Goal: Manage account settings

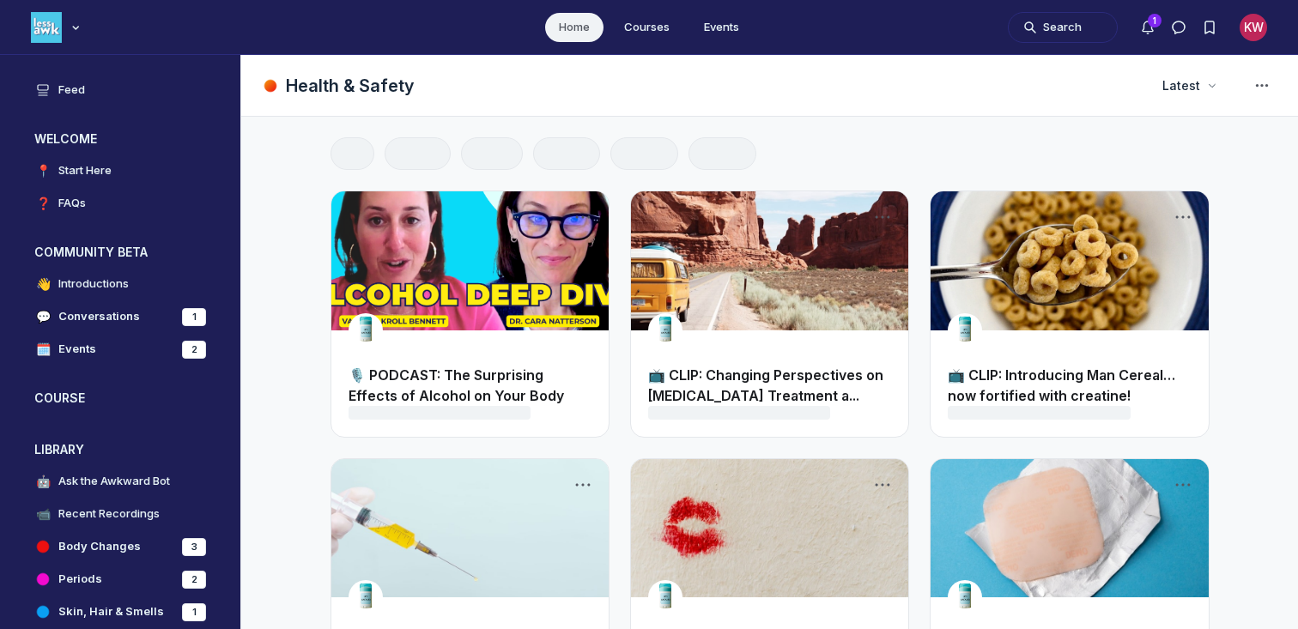
scroll to position [4757, 3287]
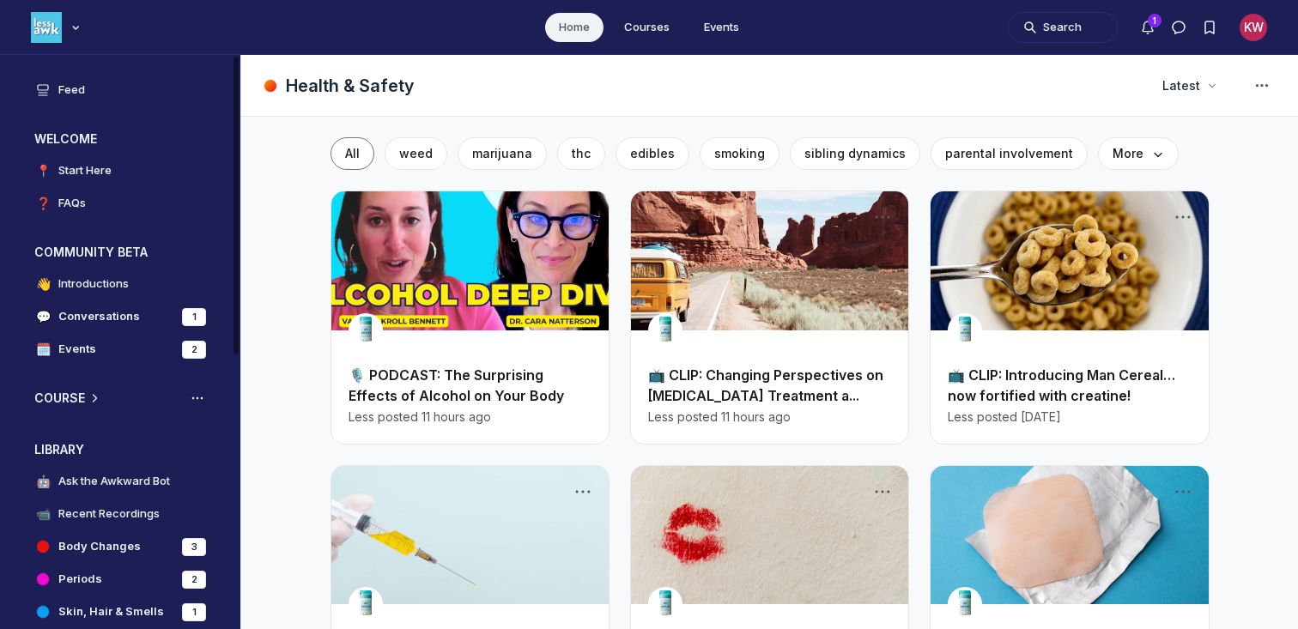
click at [79, 397] on h3 "COURSE" at bounding box center [59, 398] width 51 height 17
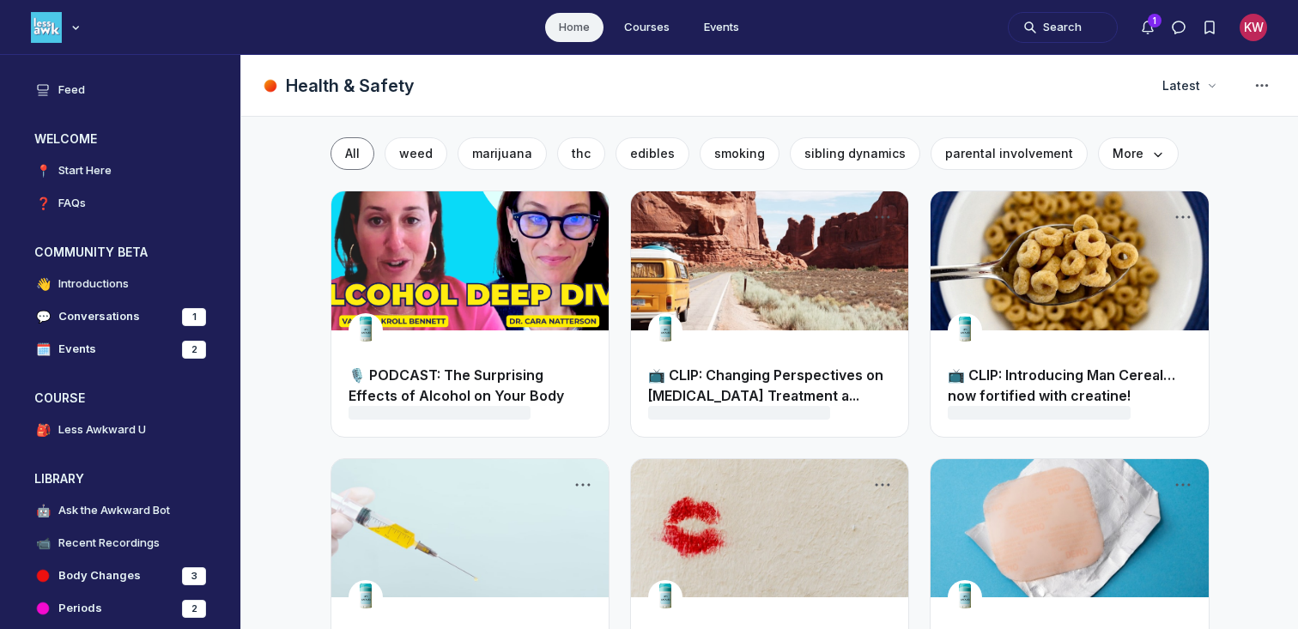
scroll to position [4757, 3287]
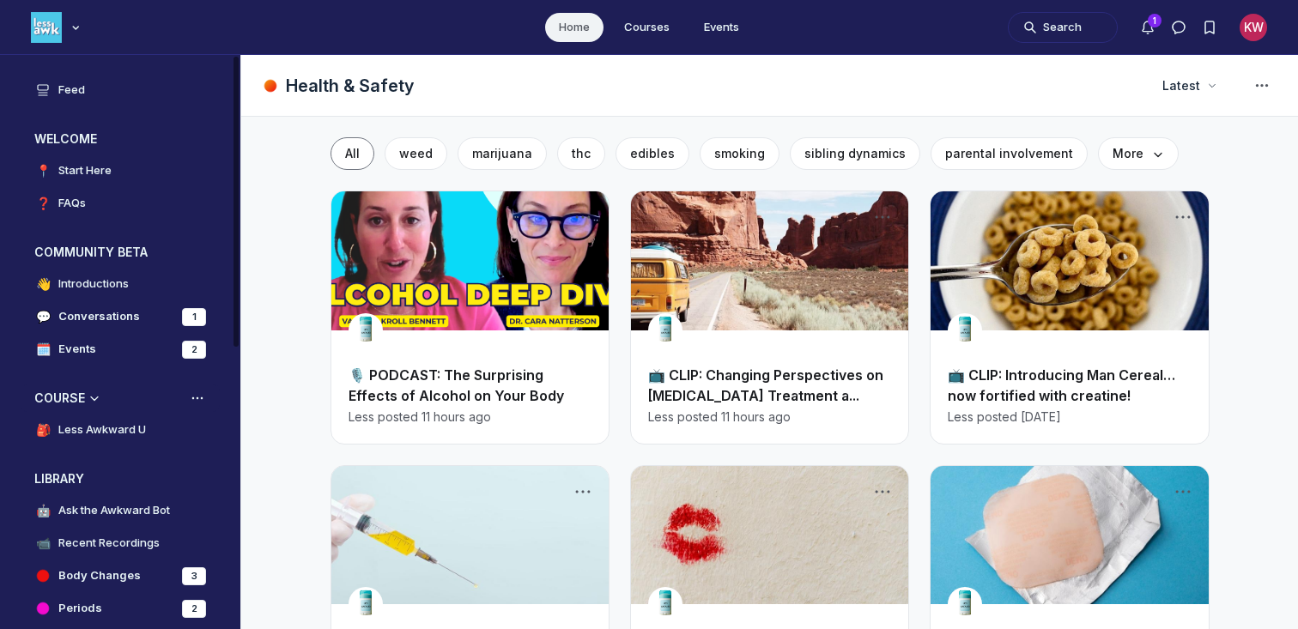
click at [73, 396] on h3 "COURSE" at bounding box center [59, 398] width 51 height 17
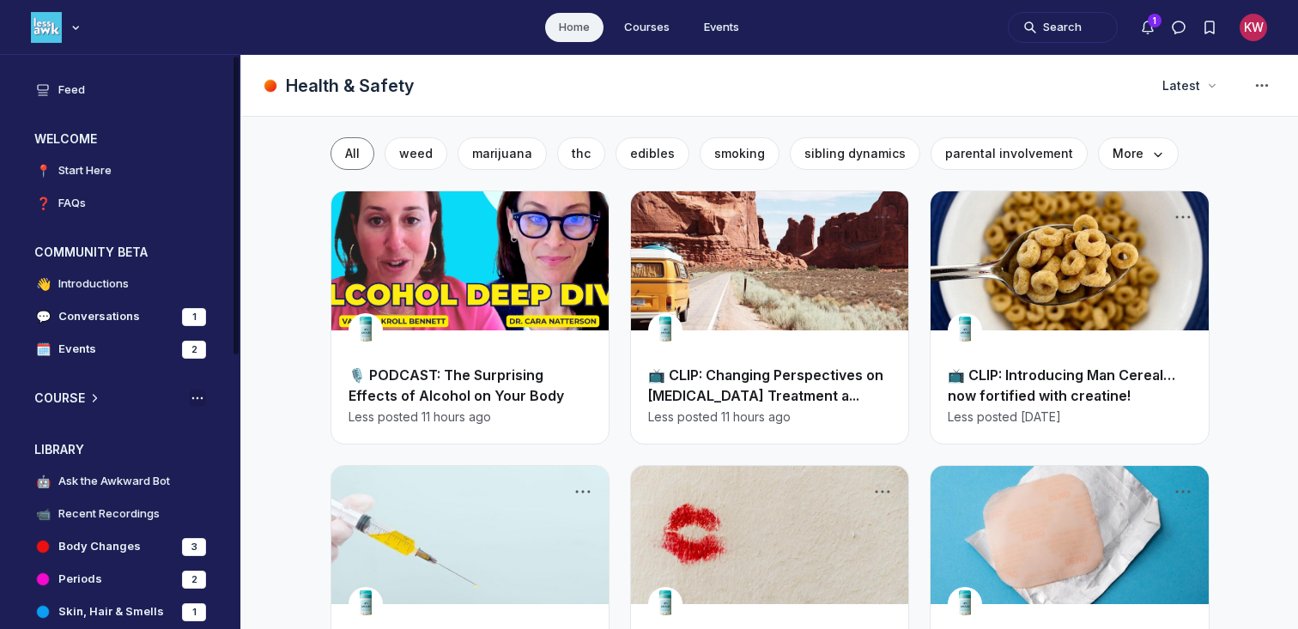
click at [203, 397] on icon "View space group options" at bounding box center [197, 398] width 17 height 14
click at [195, 397] on icon "View space group options" at bounding box center [197, 398] width 17 height 14
click at [70, 21] on div "Main navigation bar" at bounding box center [75, 27] width 17 height 17
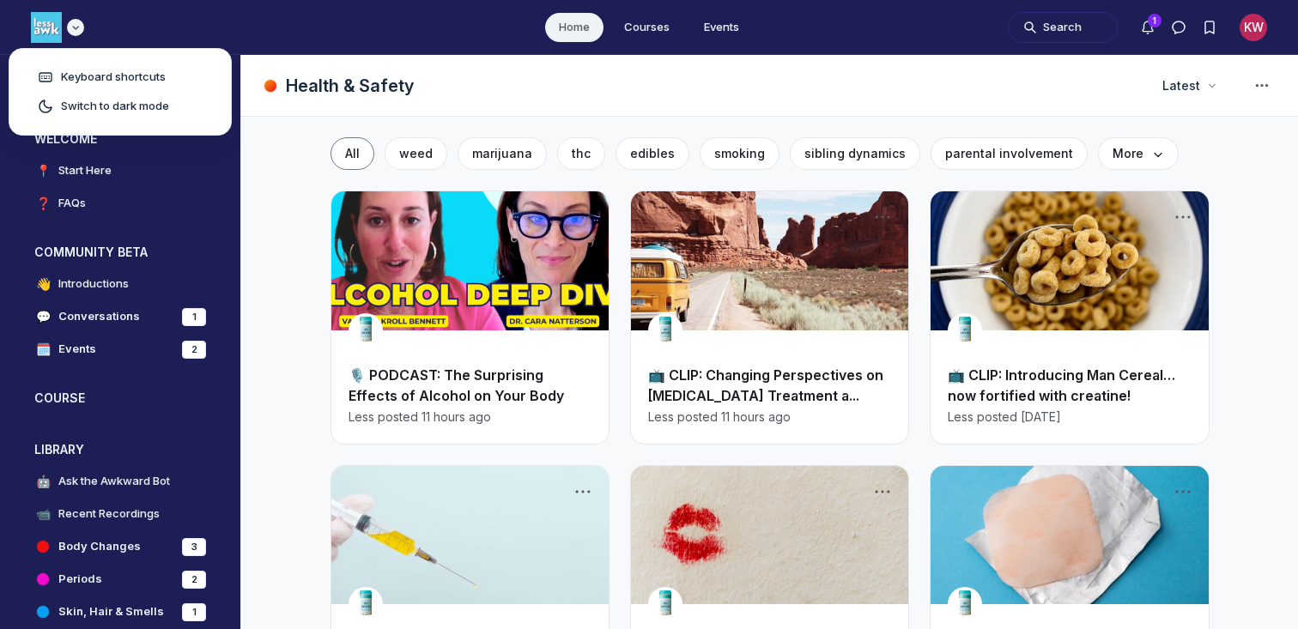
click at [39, 10] on button "Main navigation bar" at bounding box center [57, 27] width 53 height 34
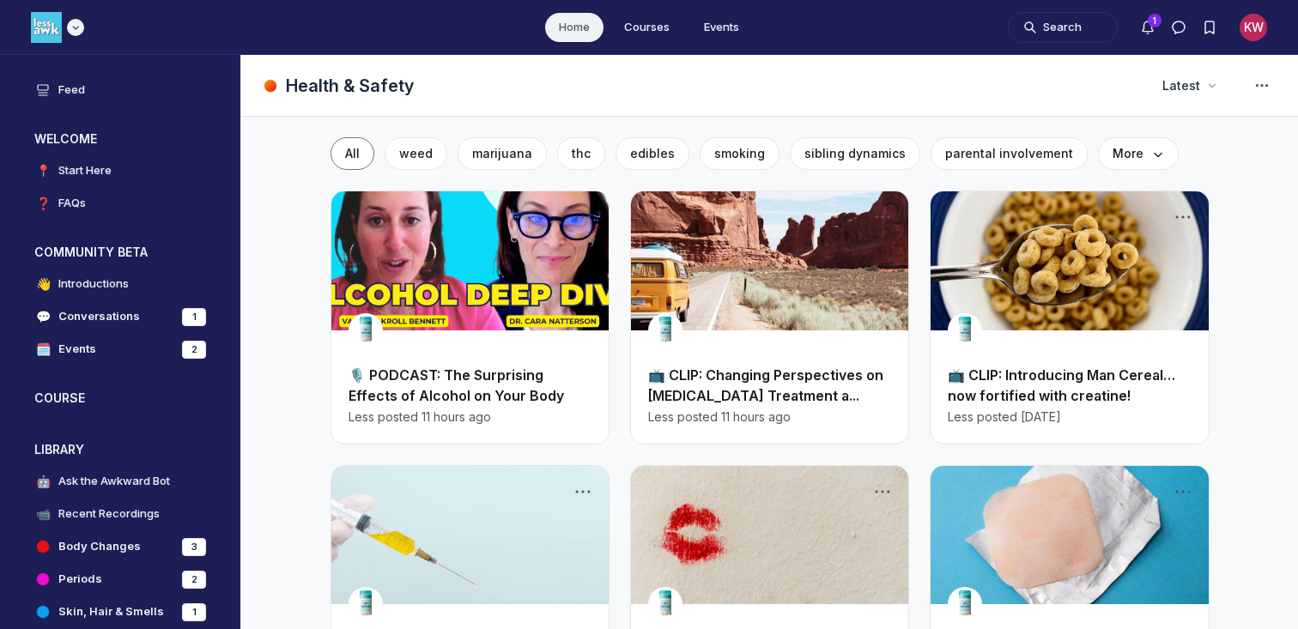
click at [39, 26] on img "Main navigation bar" at bounding box center [46, 27] width 31 height 31
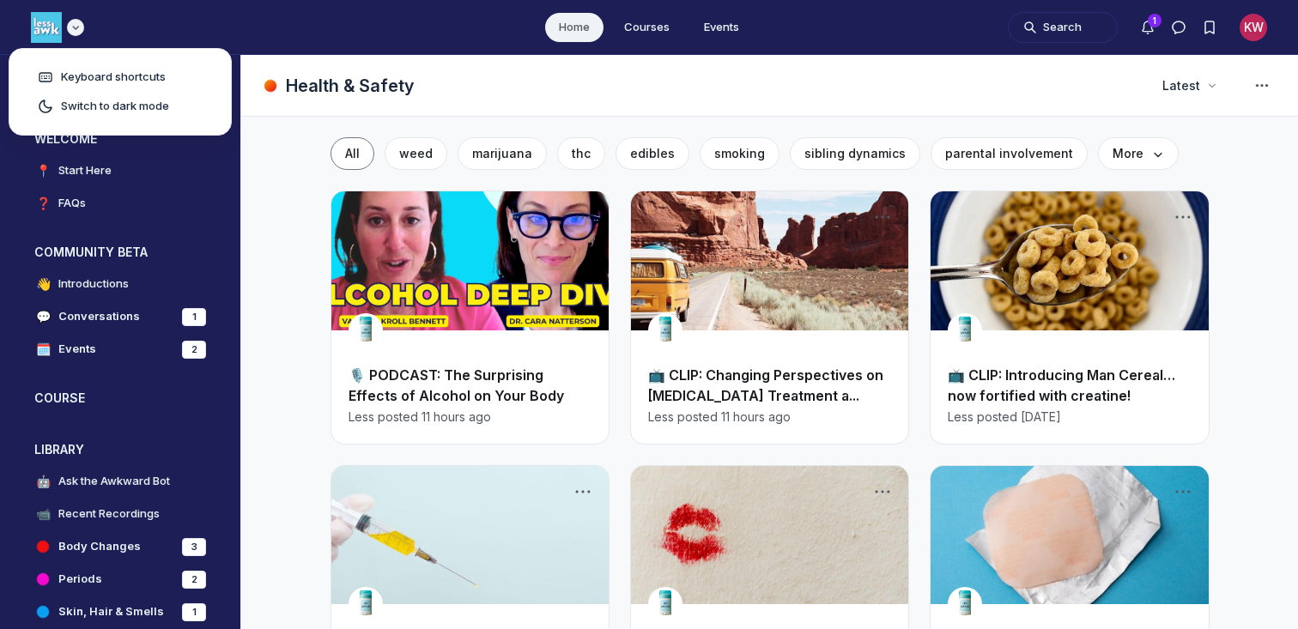
click at [39, 26] on img "Main navigation bar" at bounding box center [46, 27] width 31 height 31
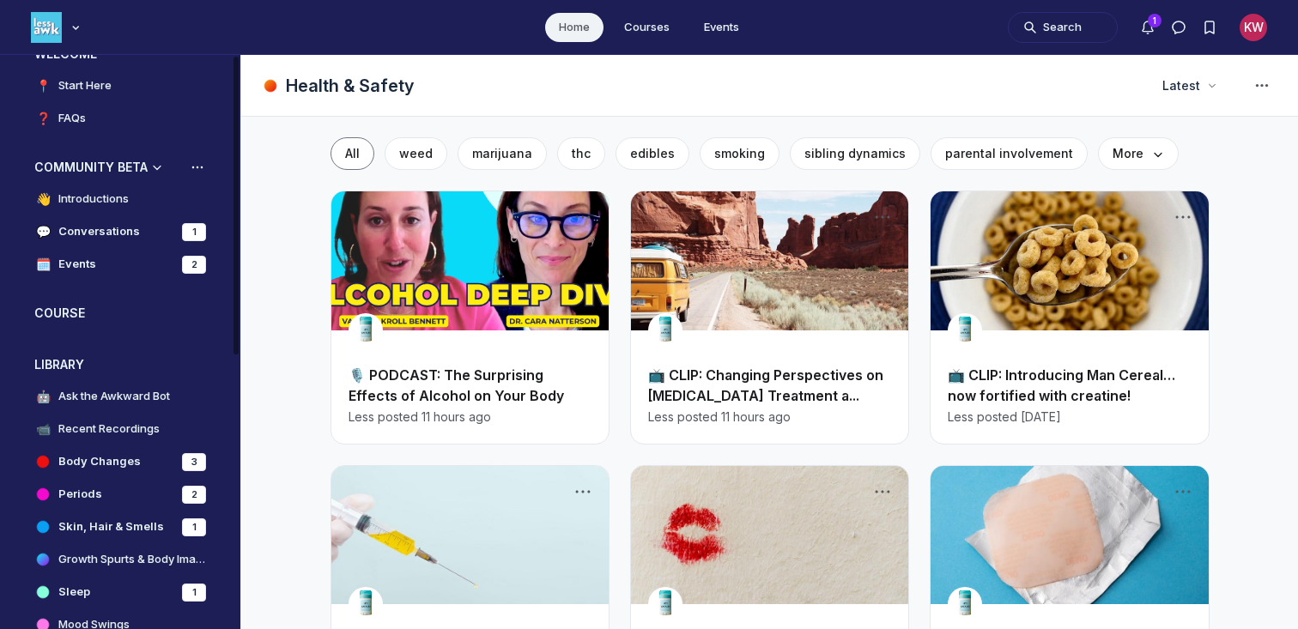
scroll to position [0, 0]
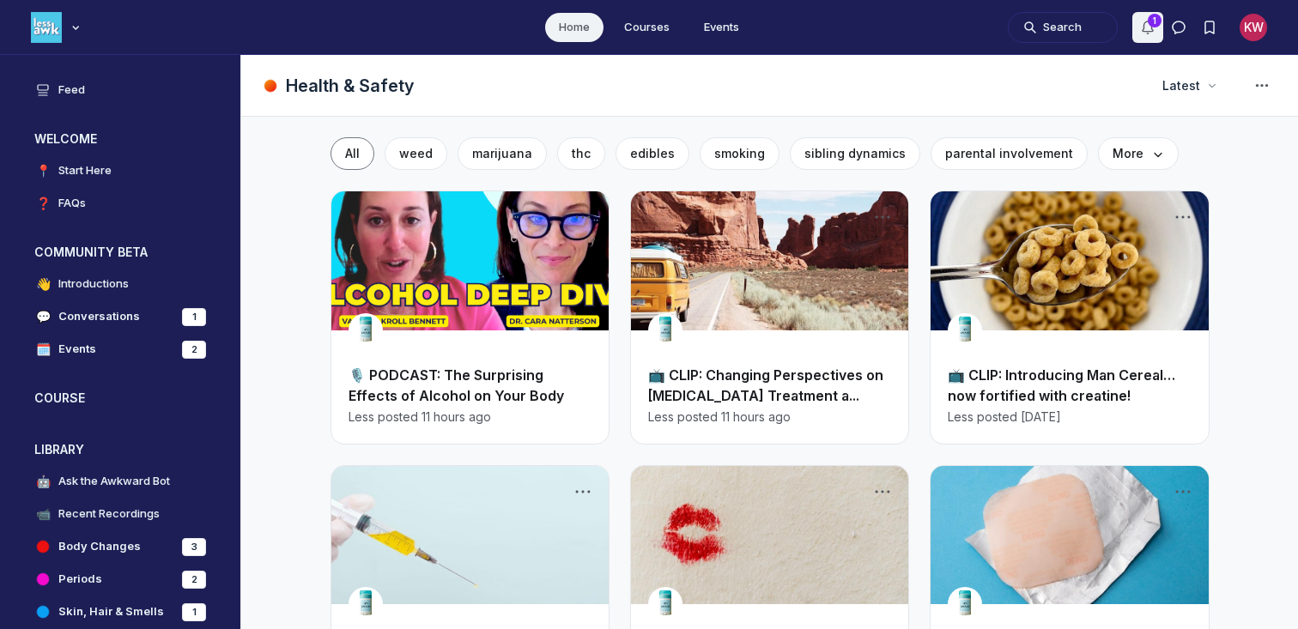
click at [1148, 21] on use "Notifications" at bounding box center [1147, 27] width 10 height 12
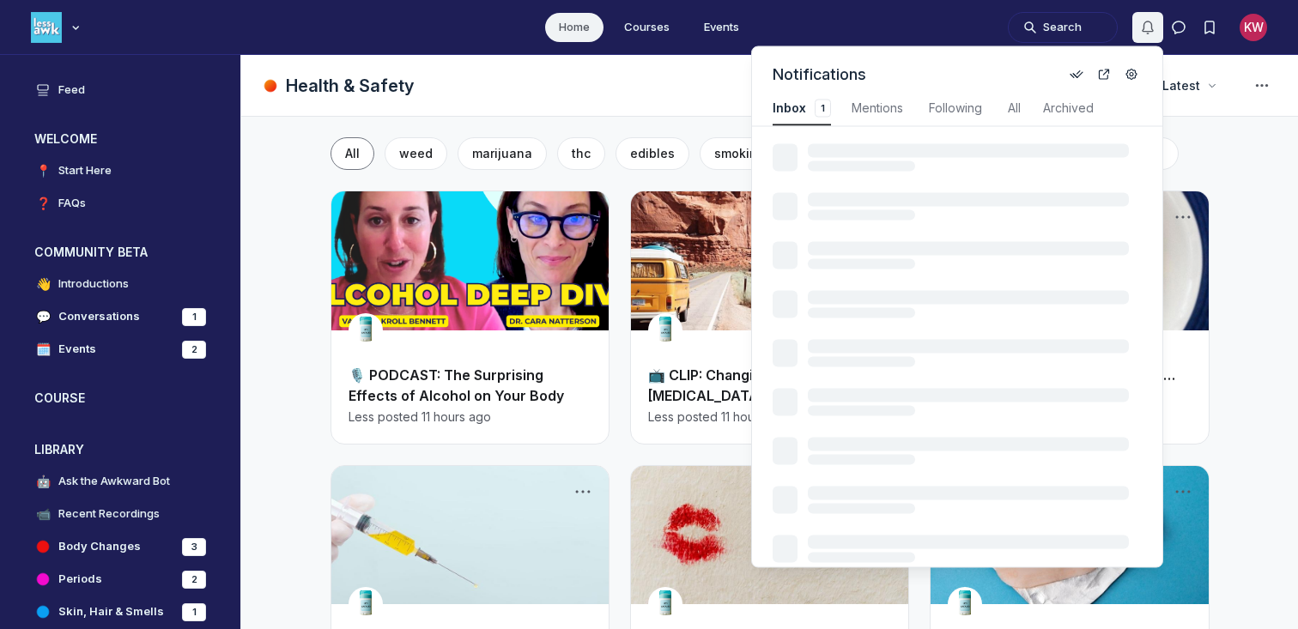
scroll to position [2323, 3628]
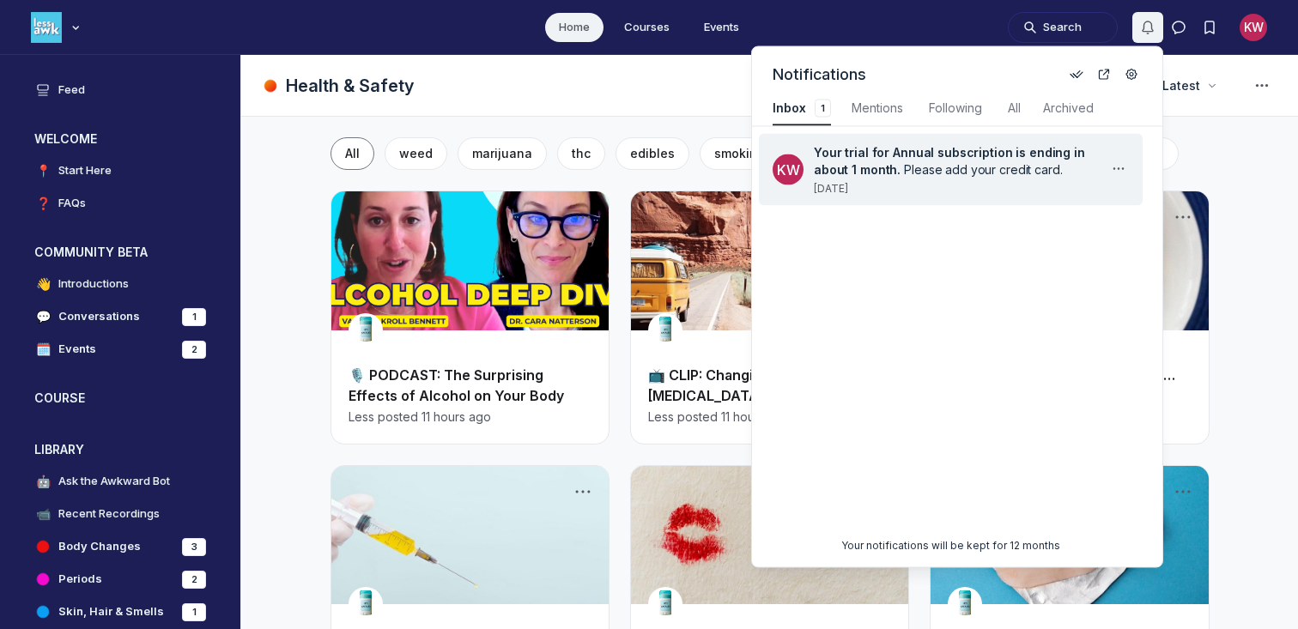
click at [1062, 168] on span "Your trial for Annual subscription is ending in about 1 month. Please add your …" at bounding box center [954, 161] width 281 height 34
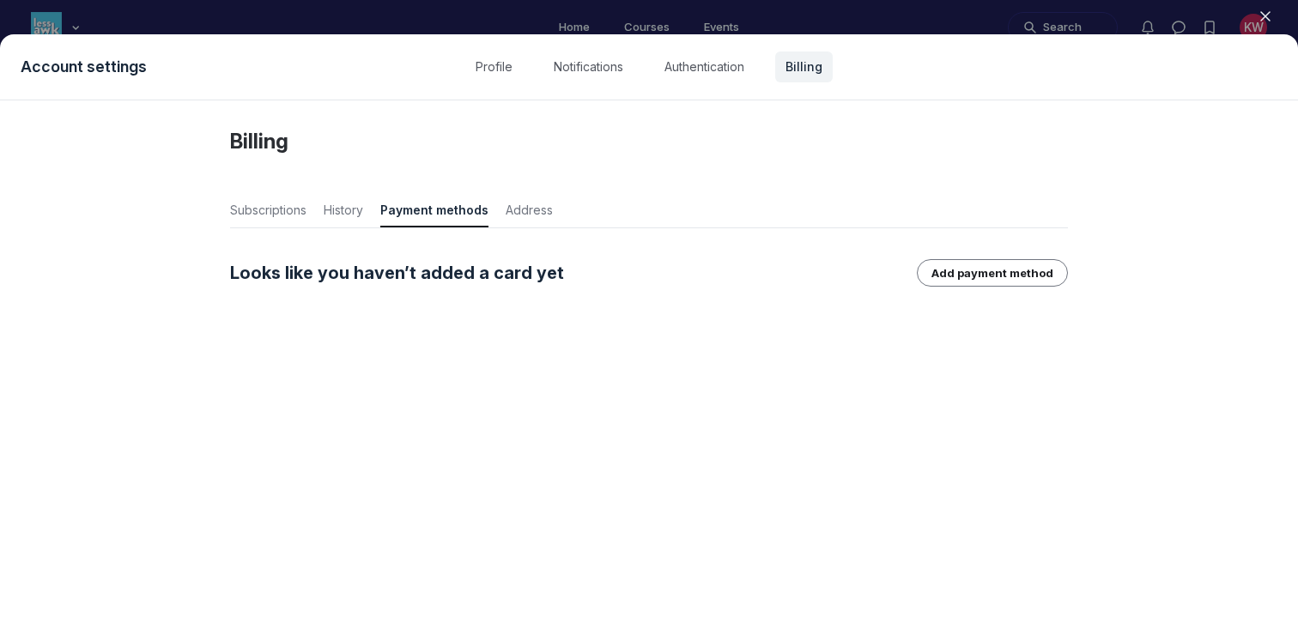
click at [439, 268] on h5 "Looks like you haven’t added a card yet" at bounding box center [397, 273] width 334 height 24
click at [1261, 17] on icon "button" at bounding box center [1265, 16] width 17 height 17
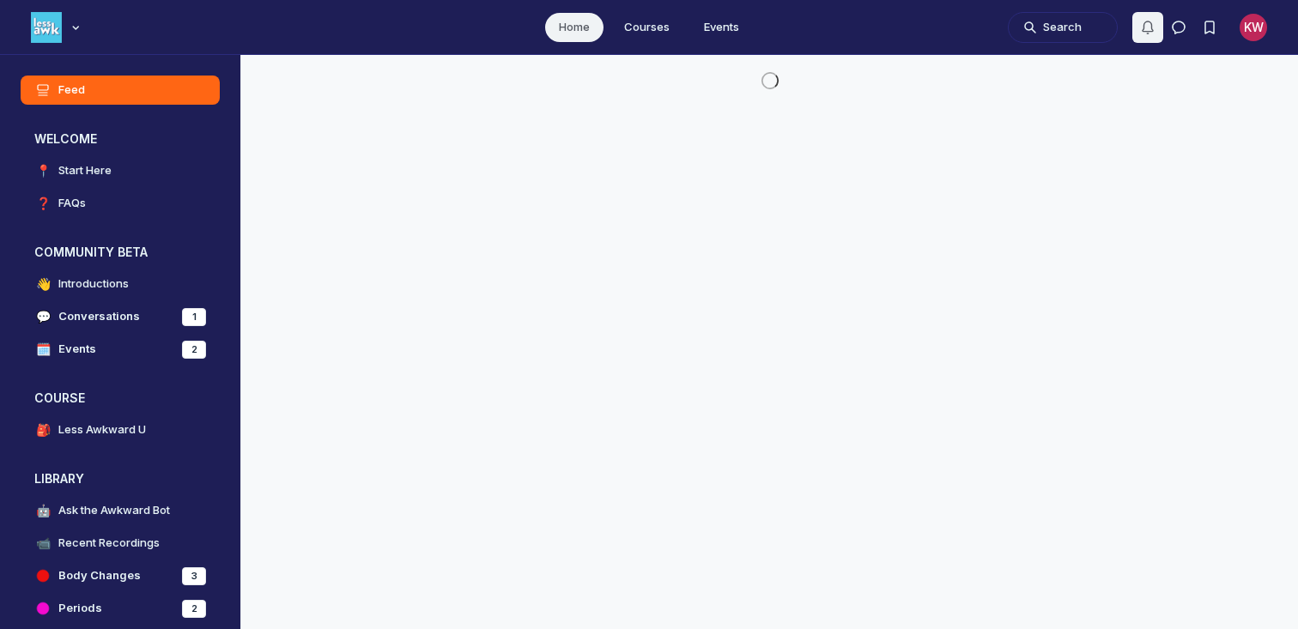
scroll to position [4757, 3287]
click at [1249, 28] on div "KW" at bounding box center [1252, 27] width 27 height 27
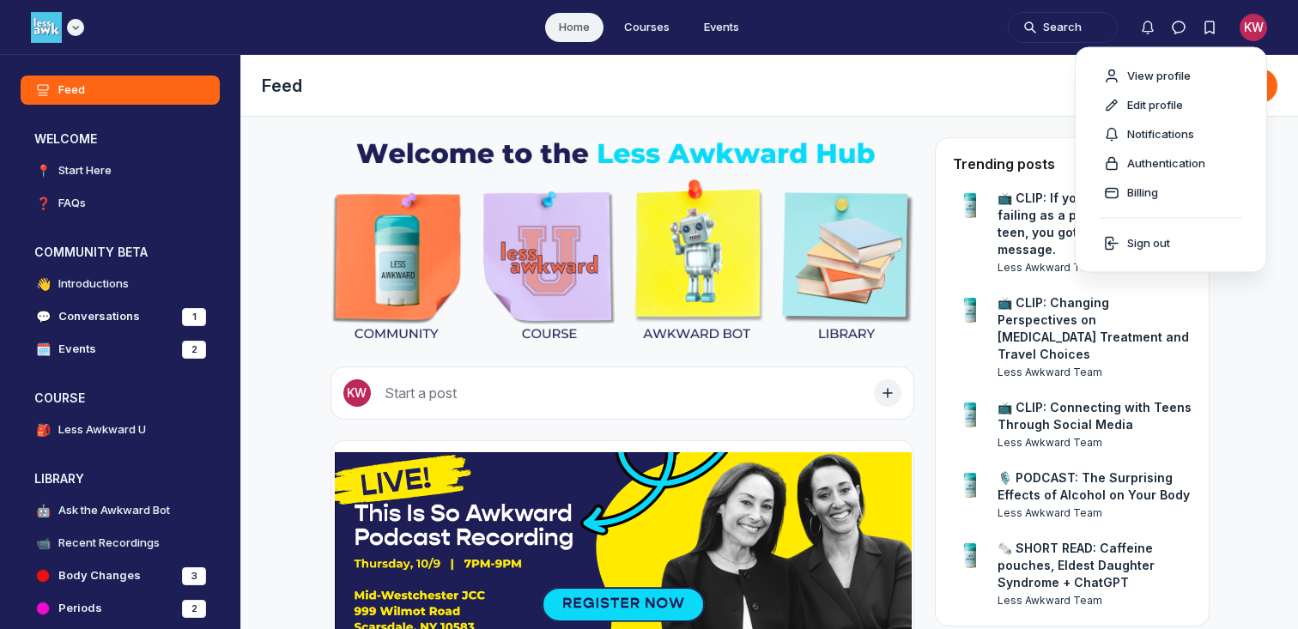
click at [39, 22] on img "Main navigation bar" at bounding box center [46, 27] width 31 height 31
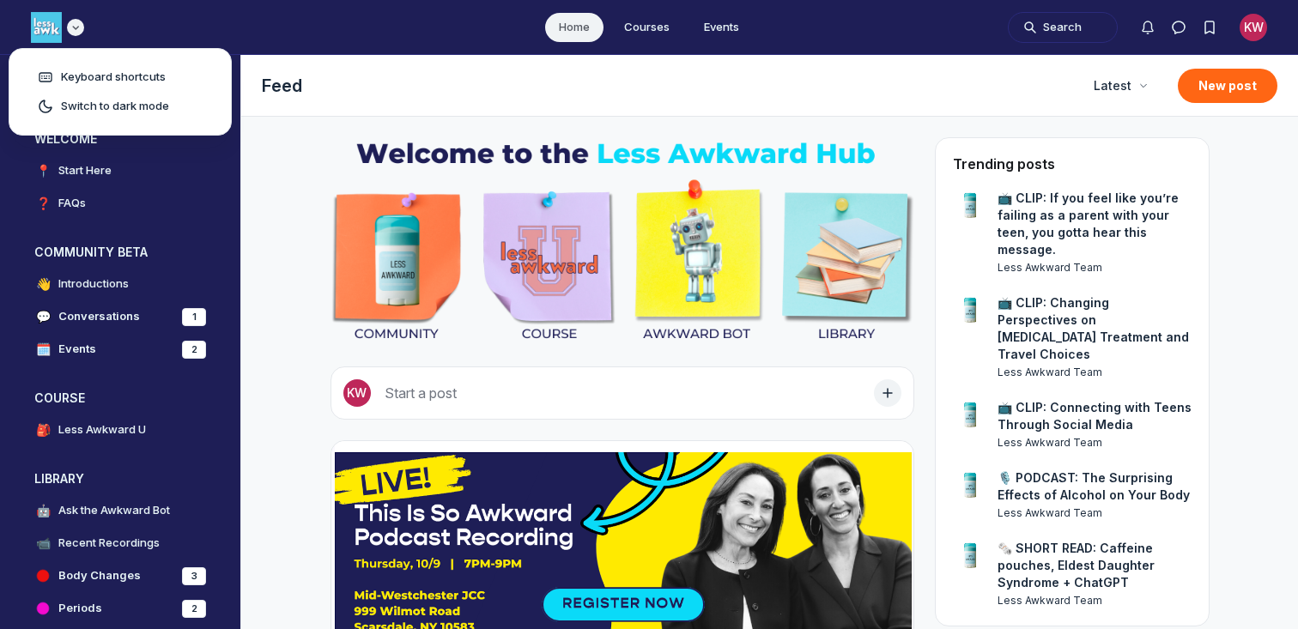
click at [39, 22] on img "Main navigation bar" at bounding box center [46, 27] width 31 height 31
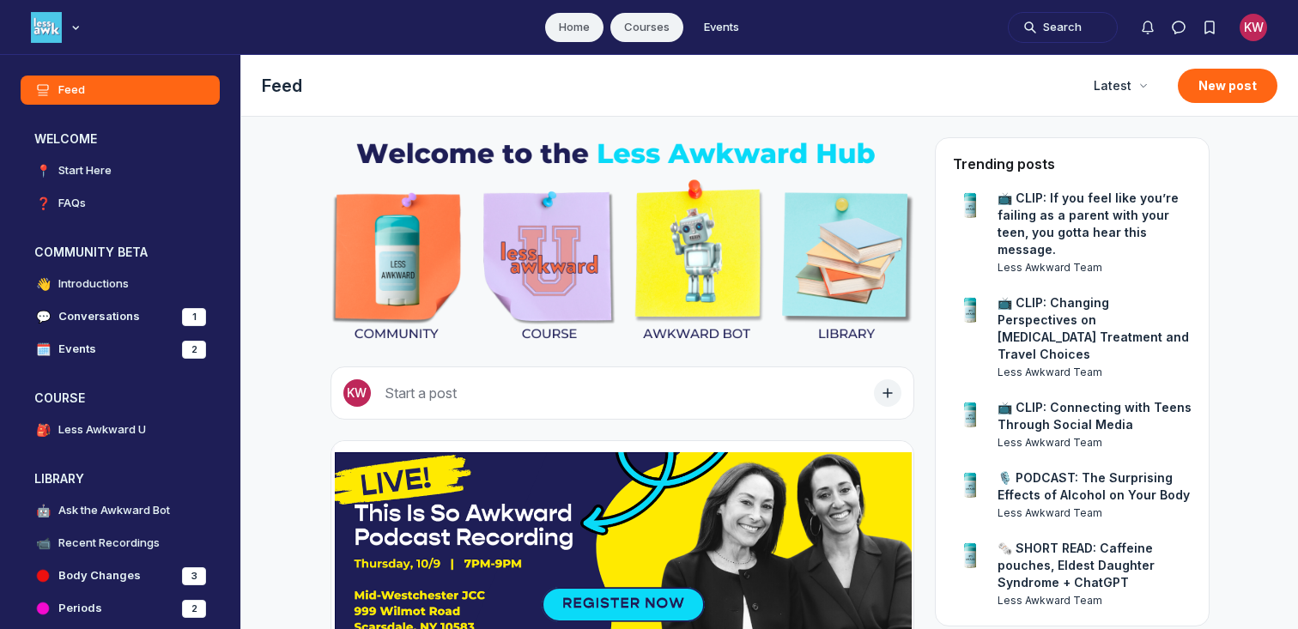
click at [643, 27] on link "Courses" at bounding box center [646, 27] width 73 height 29
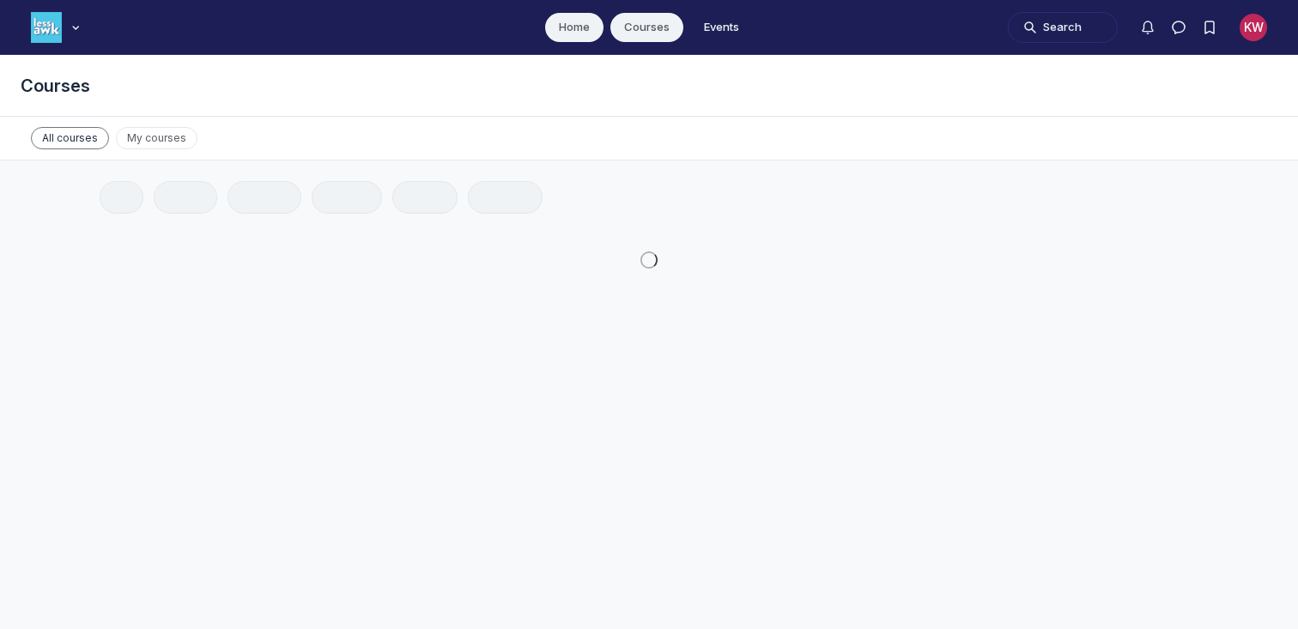
click at [556, 22] on link "Home" at bounding box center [574, 27] width 58 height 29
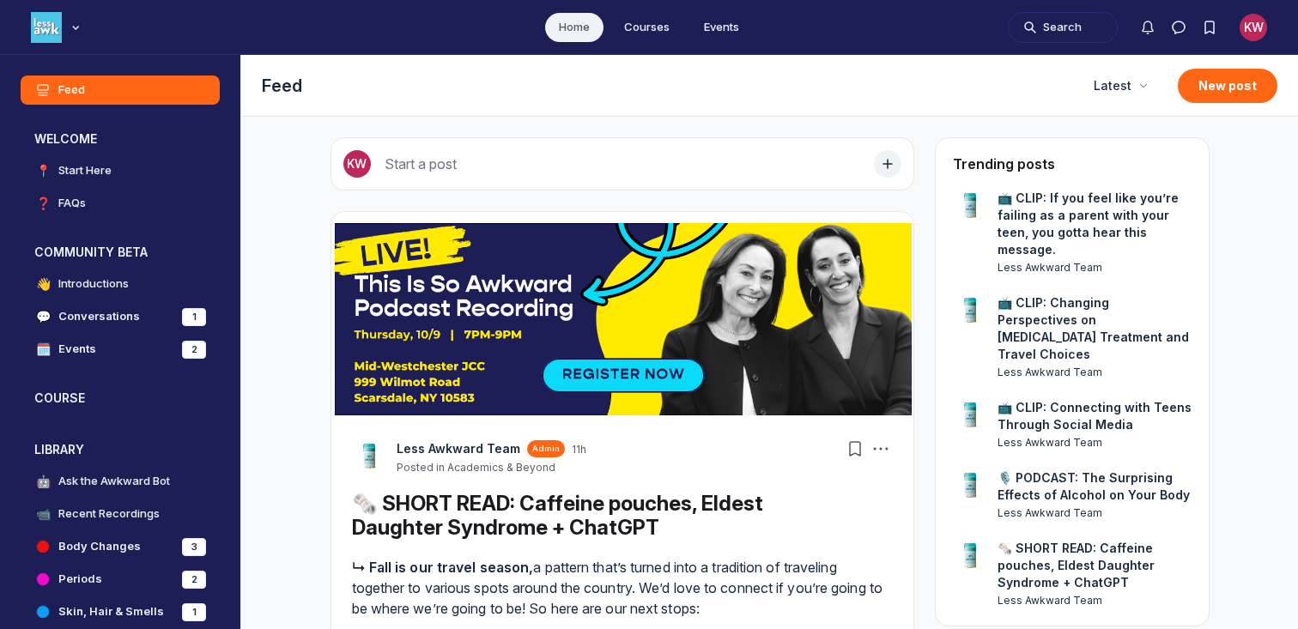
scroll to position [4757, 3287]
